Goal: Task Accomplishment & Management: Use online tool/utility

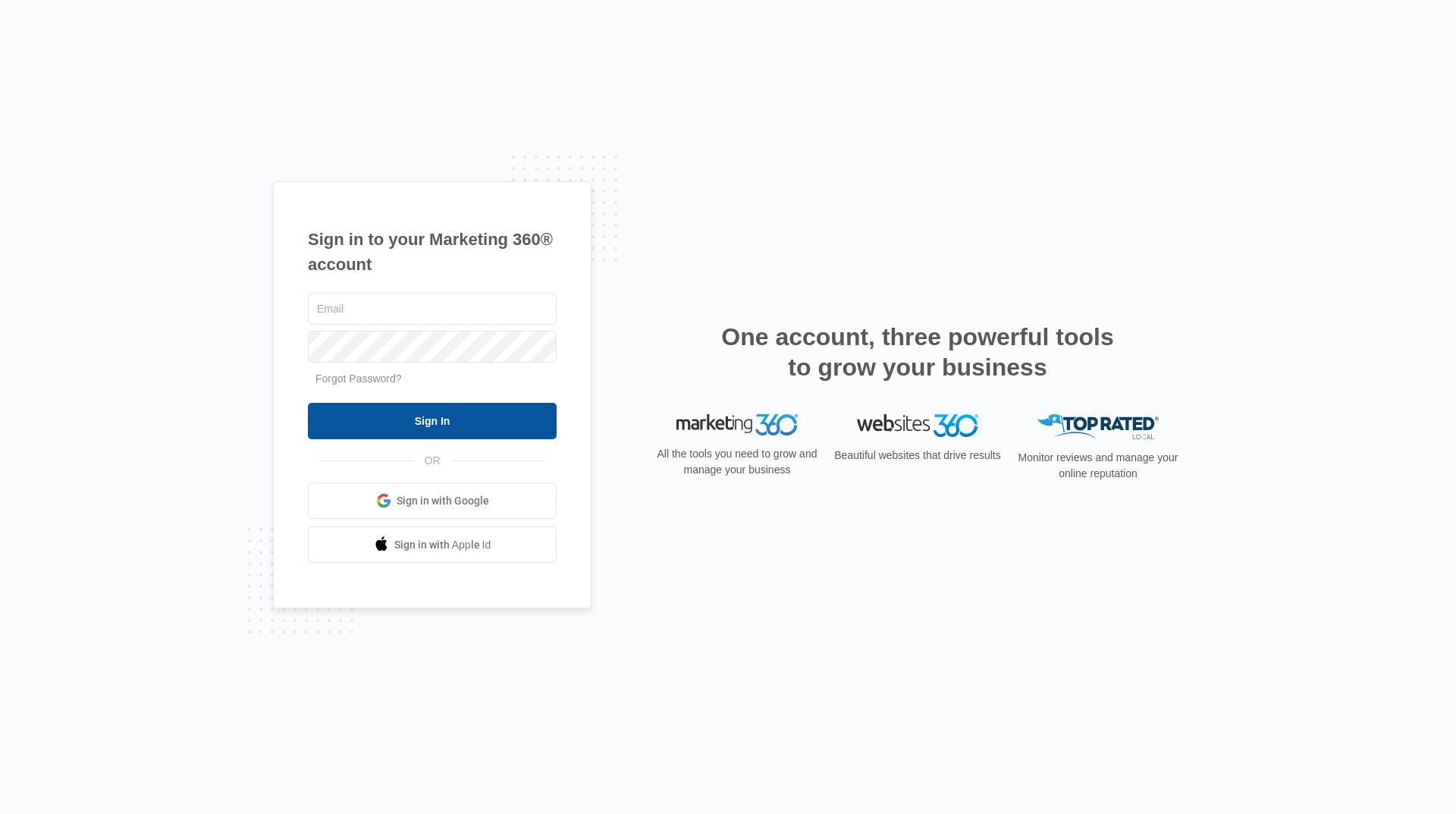
type input "info@eight-x.com"
click at [484, 407] on input "Sign In" at bounding box center [432, 421] width 249 height 37
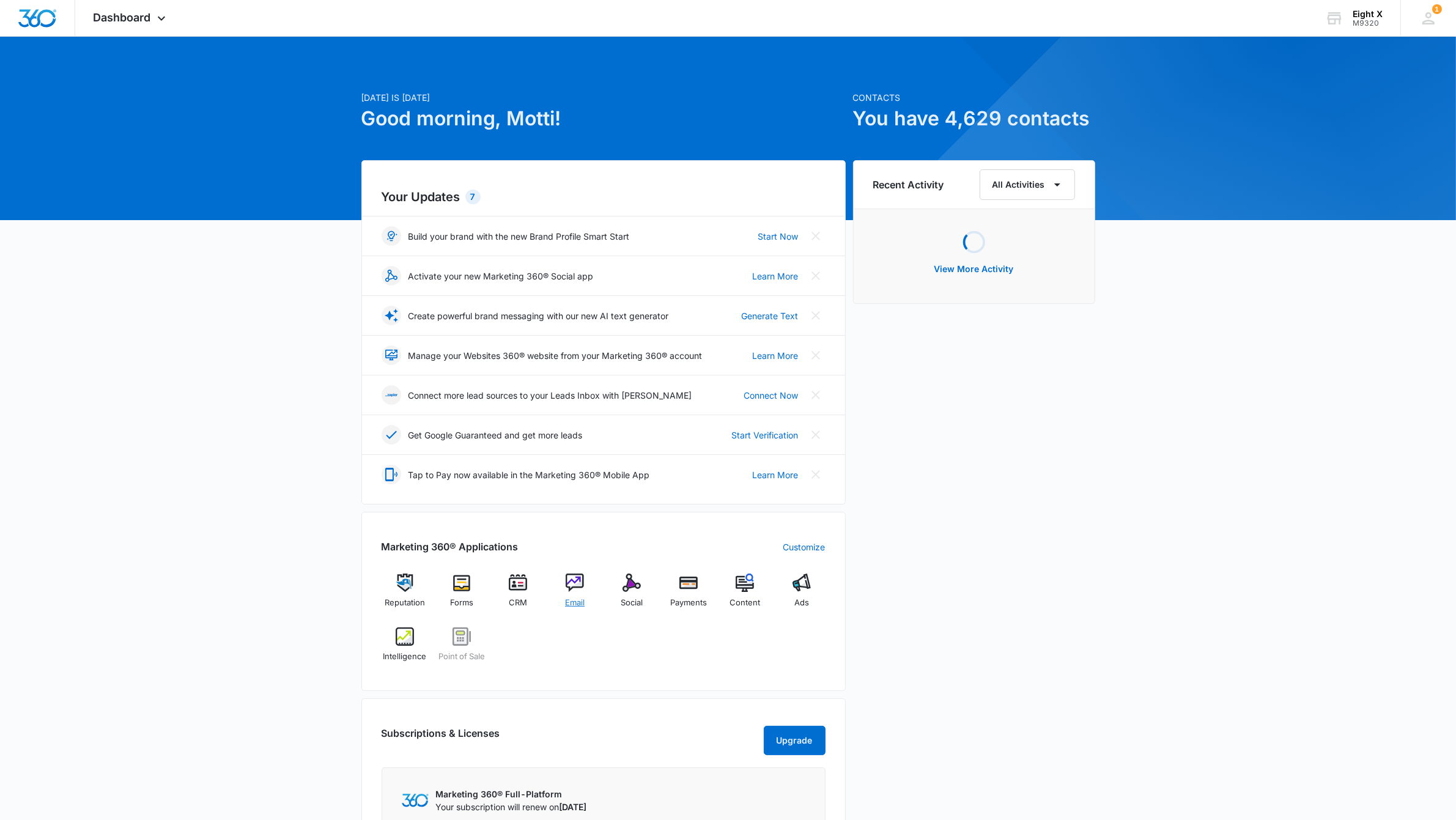
click at [575, 588] on img at bounding box center [575, 583] width 18 height 18
